Goal: Task Accomplishment & Management: Manage account settings

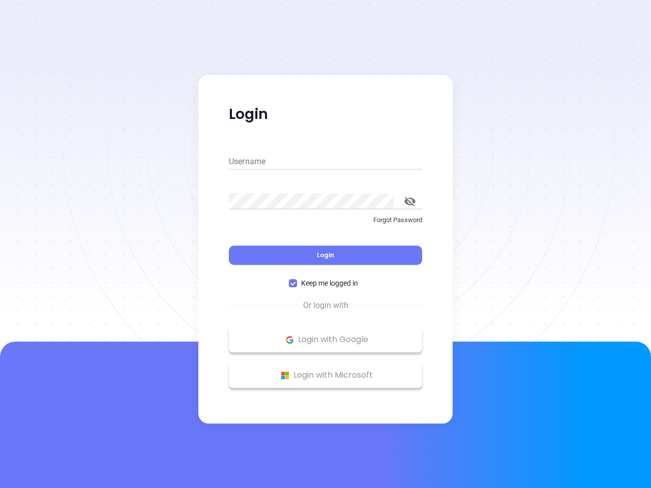
click at [325, 244] on div "Login" at bounding box center [325, 249] width 193 height 32
click at [325, 162] on input "Username" at bounding box center [325, 162] width 193 height 16
click at [410, 201] on icon "toggle password visibility" at bounding box center [409, 202] width 11 height 10
click at [325, 255] on span "Login" at bounding box center [325, 255] width 17 height 9
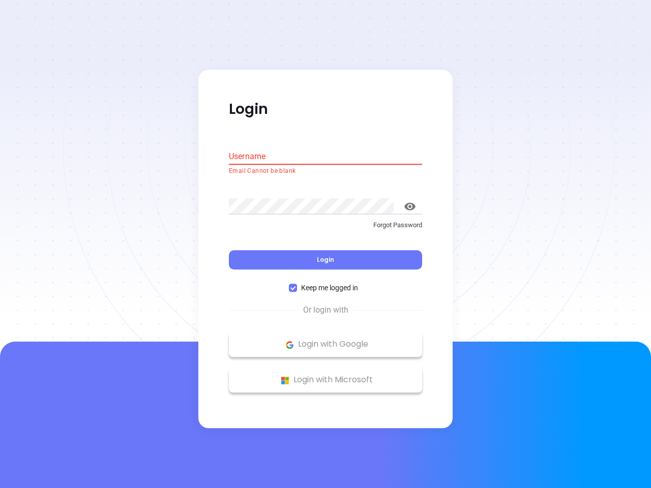
click at [325, 283] on span "Keep me logged in" at bounding box center [329, 288] width 65 height 11
click at [297, 284] on input "Keep me logged in" at bounding box center [293, 288] width 8 height 8
checkbox input "false"
click at [325, 340] on p "Login with Google" at bounding box center [325, 344] width 183 height 15
click at [325, 375] on p "Login with Microsoft" at bounding box center [325, 380] width 183 height 15
